Goal: Communication & Community: Share content

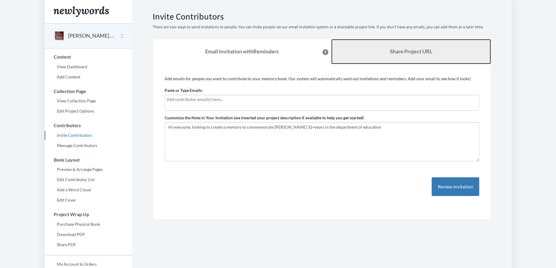
click at [405, 55] on link "Share Project URL" at bounding box center [411, 51] width 160 height 25
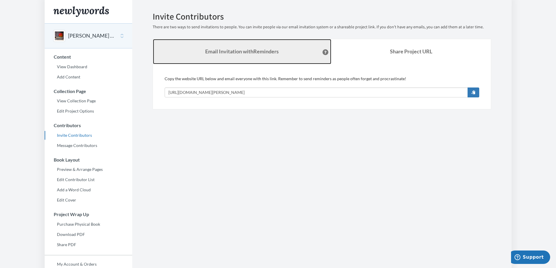
click at [265, 51] on strong "Email Invitation with Reminders" at bounding box center [242, 51] width 74 height 6
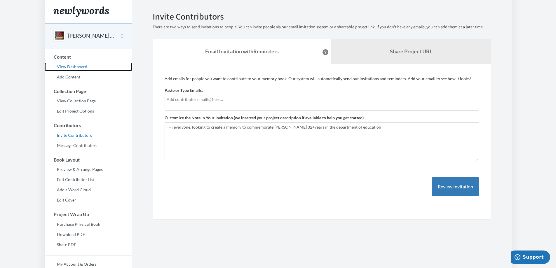
click at [69, 66] on link "View Dashboard" at bounding box center [89, 66] width 88 height 9
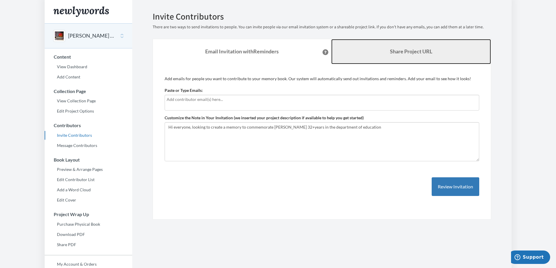
click at [405, 55] on link "Share Project URL" at bounding box center [411, 51] width 160 height 25
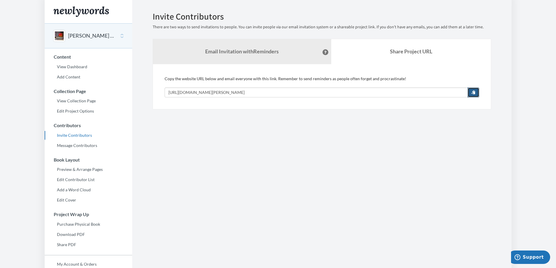
click at [475, 91] on span "button" at bounding box center [473, 92] width 4 height 4
click at [87, 147] on link "Message Contributors" at bounding box center [89, 145] width 88 height 9
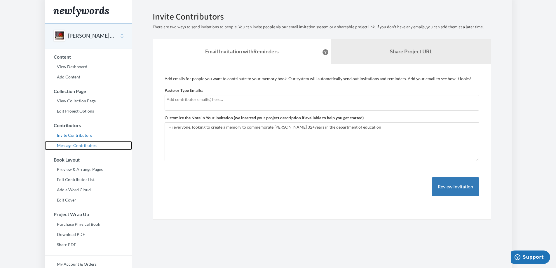
click at [88, 146] on link "Message Contributors" at bounding box center [89, 145] width 88 height 9
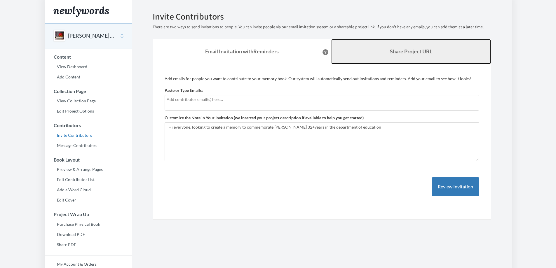
click at [405, 51] on b "Share Project URL" at bounding box center [411, 51] width 42 height 6
